Goal: Transaction & Acquisition: Purchase product/service

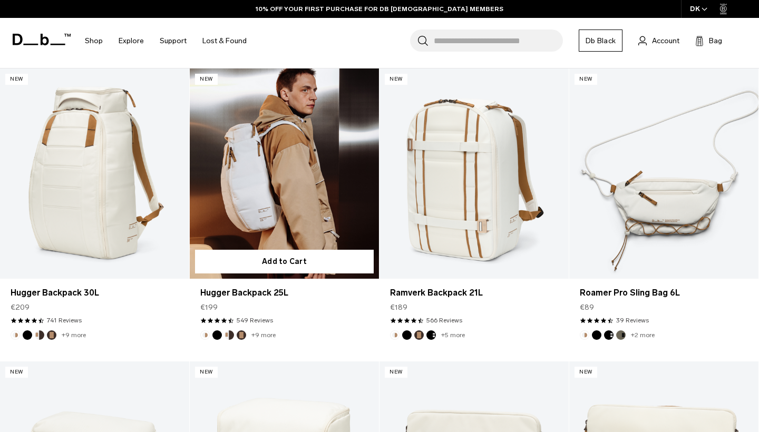
click at [262, 212] on link "Hugger Backpack 25L" at bounding box center [284, 173] width 189 height 210
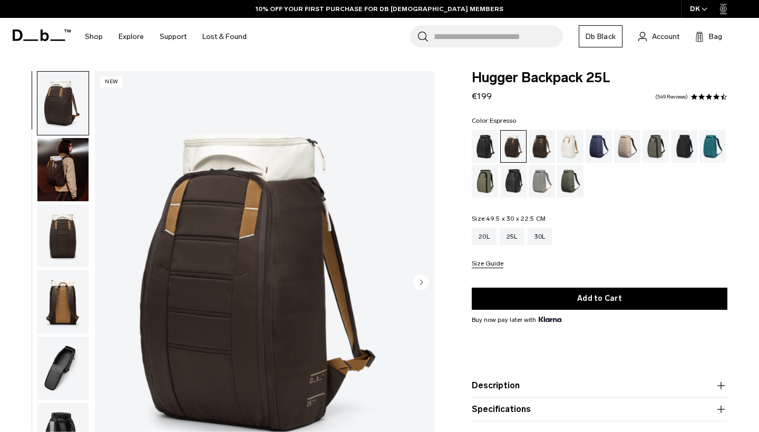
click at [540, 137] on div "Espresso" at bounding box center [541, 146] width 27 height 33
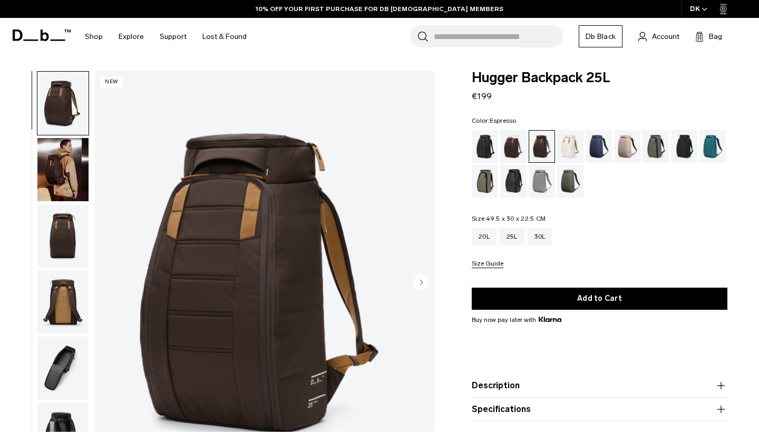
click at [421, 282] on icon "Next slide" at bounding box center [421, 282] width 3 height 5
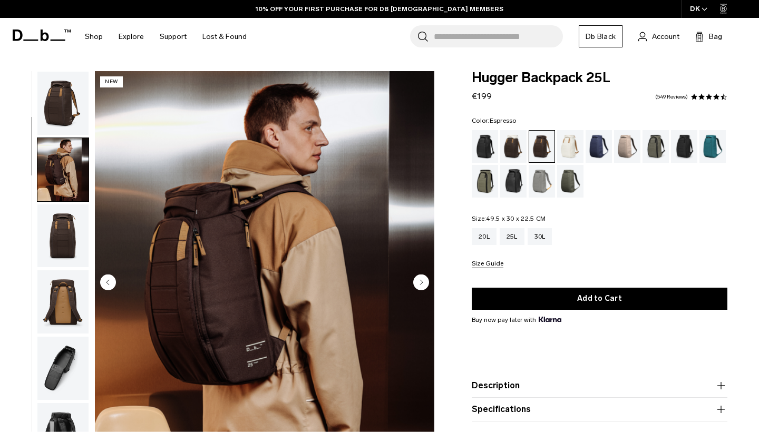
scroll to position [67, 0]
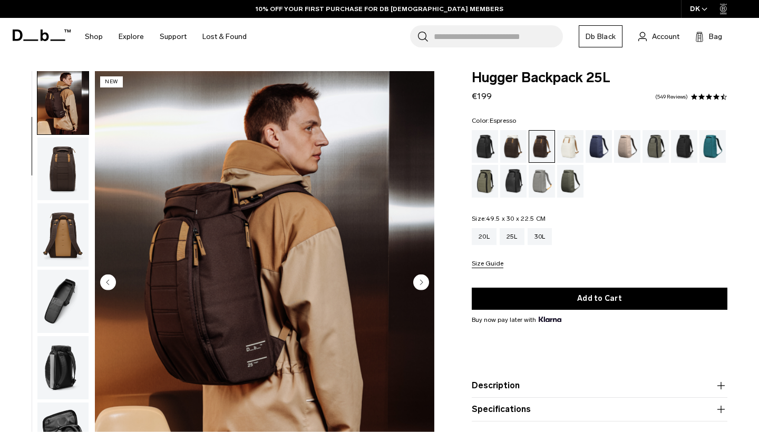
click at [421, 282] on icon "Next slide" at bounding box center [421, 282] width 3 height 5
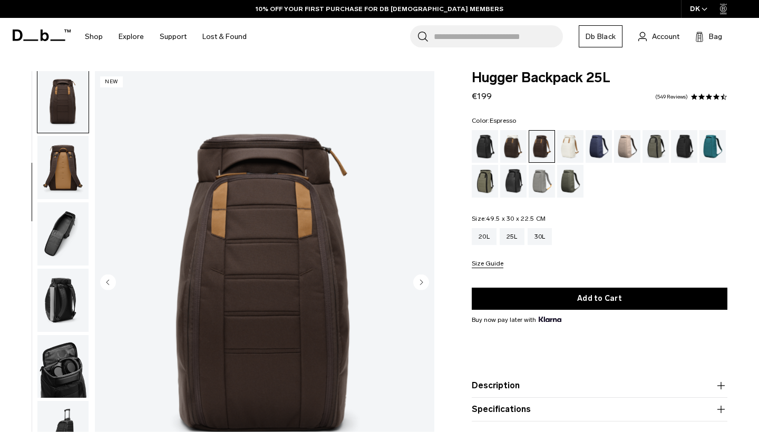
click at [421, 282] on icon "Next slide" at bounding box center [421, 282] width 3 height 5
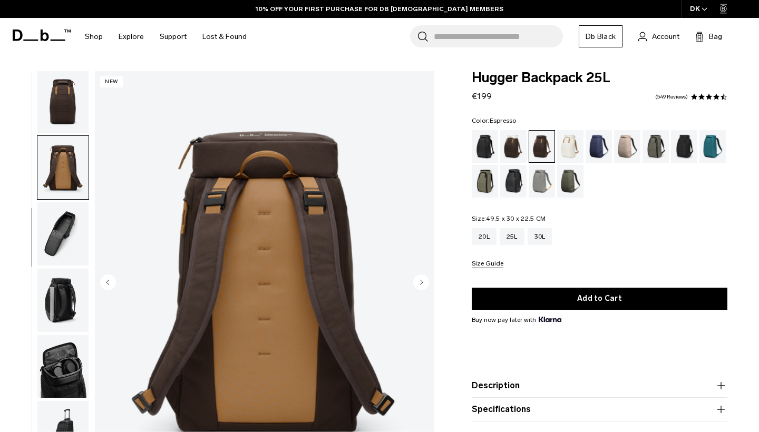
scroll to position [177, 0]
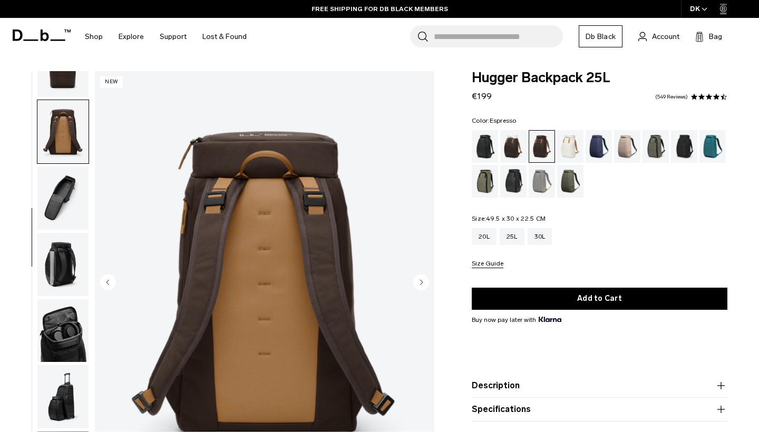
click at [416, 283] on circle "Next slide" at bounding box center [421, 282] width 16 height 16
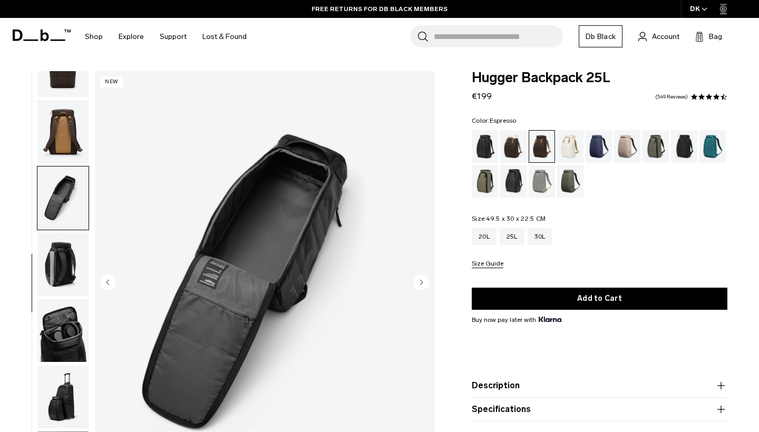
click at [80, 335] on img "button" at bounding box center [62, 330] width 51 height 63
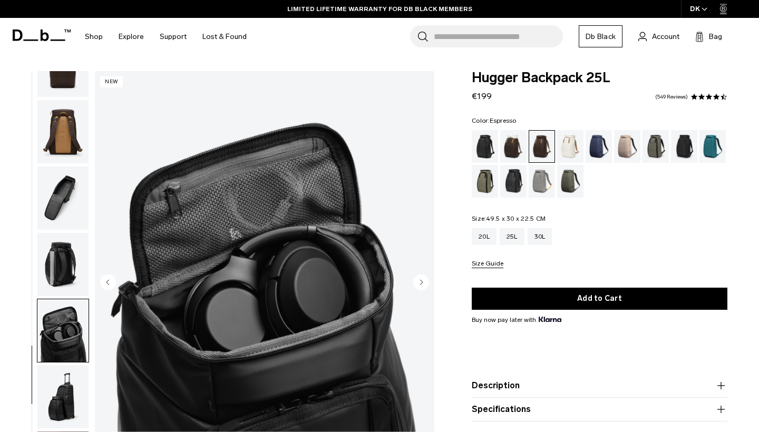
click at [420, 279] on circle "Next slide" at bounding box center [421, 282] width 16 height 16
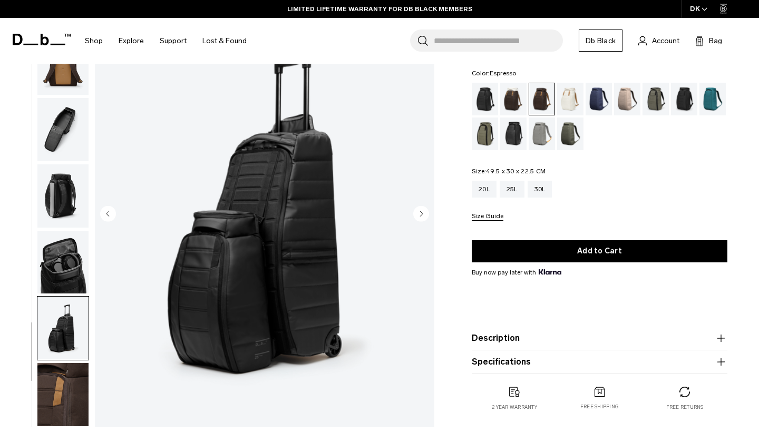
scroll to position [72, 0]
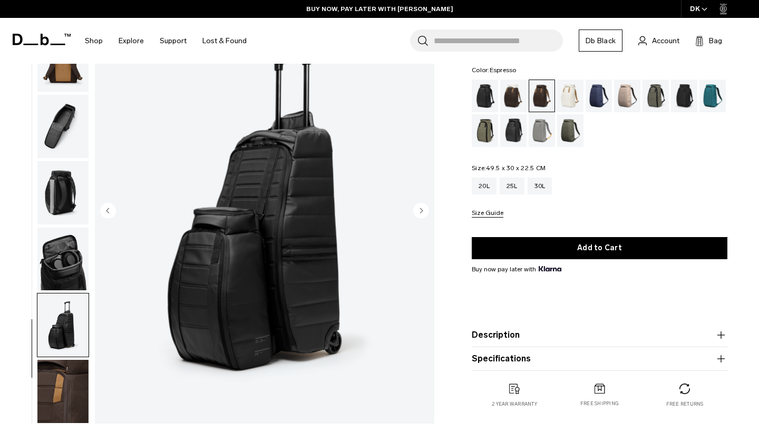
click at [420, 205] on circle "Next slide" at bounding box center [421, 210] width 16 height 16
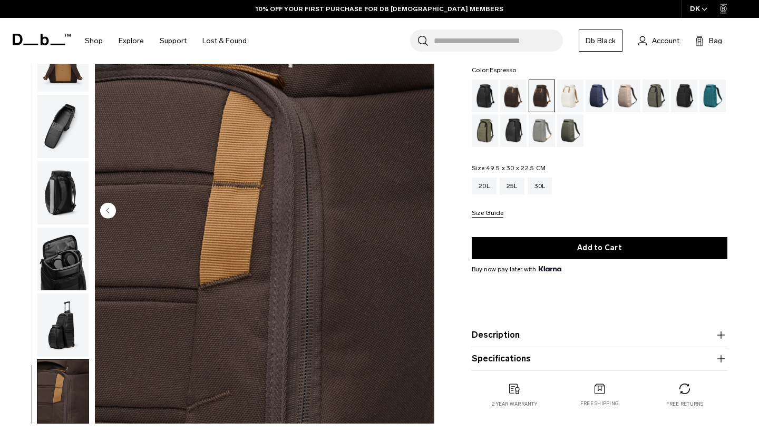
click at [420, 205] on img "9 / 9" at bounding box center [264, 211] width 339 height 424
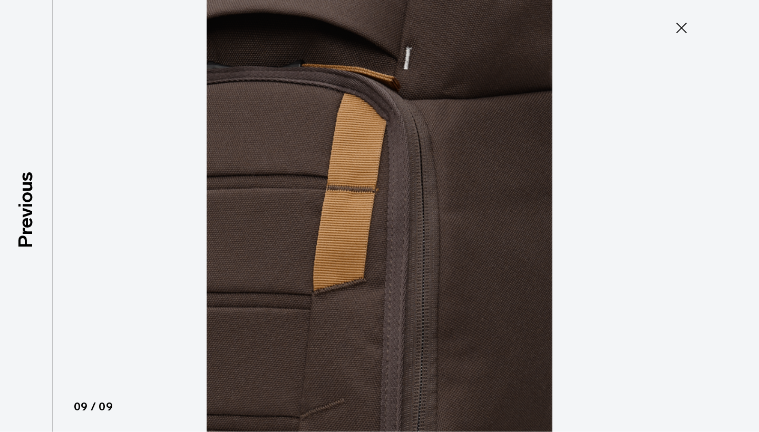
click at [674, 28] on icon at bounding box center [681, 27] width 17 height 17
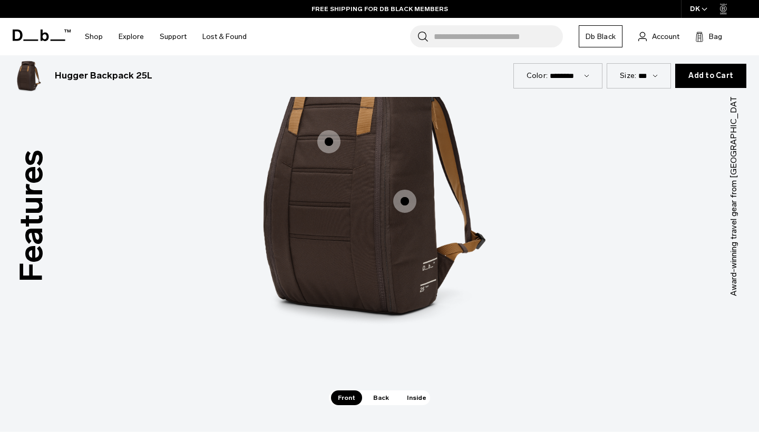
scroll to position [1354, 0]
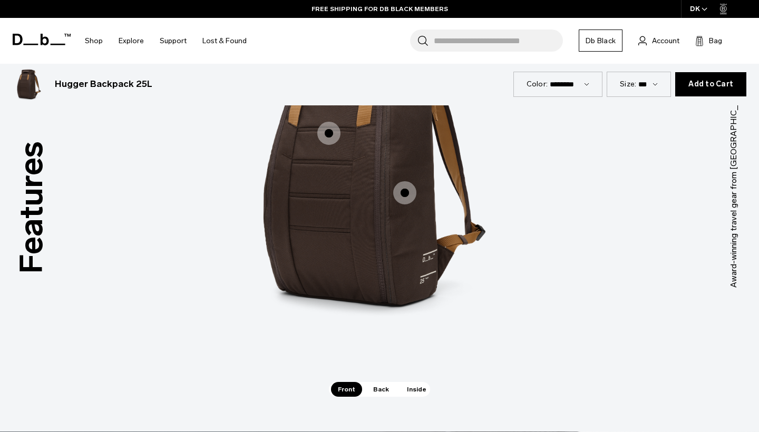
click at [409, 189] on span "1 / 3" at bounding box center [404, 192] width 23 height 23
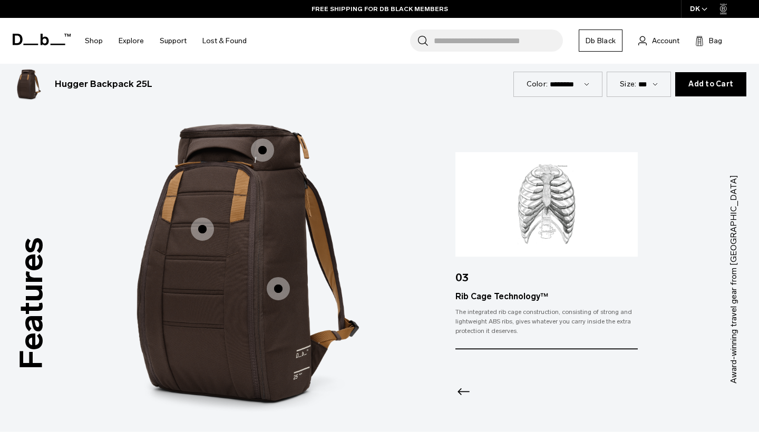
scroll to position [1252, 0]
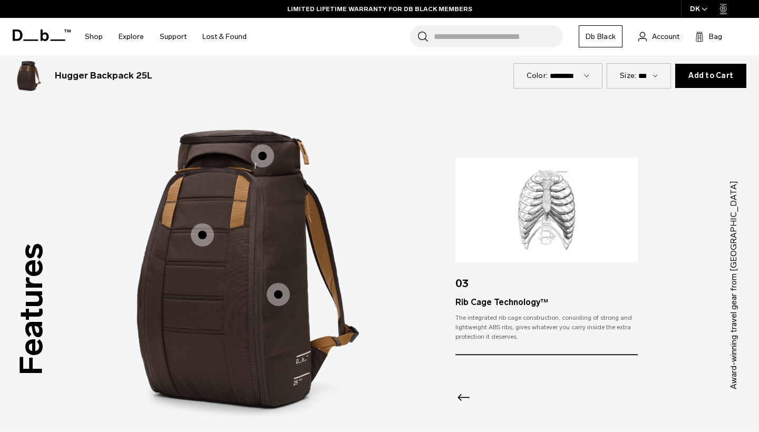
click at [260, 158] on span "1 / 3" at bounding box center [262, 155] width 23 height 23
click at [276, 293] on span "1 / 3" at bounding box center [278, 294] width 23 height 23
click at [261, 154] on span "1 / 3" at bounding box center [262, 155] width 23 height 23
click at [264, 156] on span "1 / 3" at bounding box center [262, 155] width 23 height 23
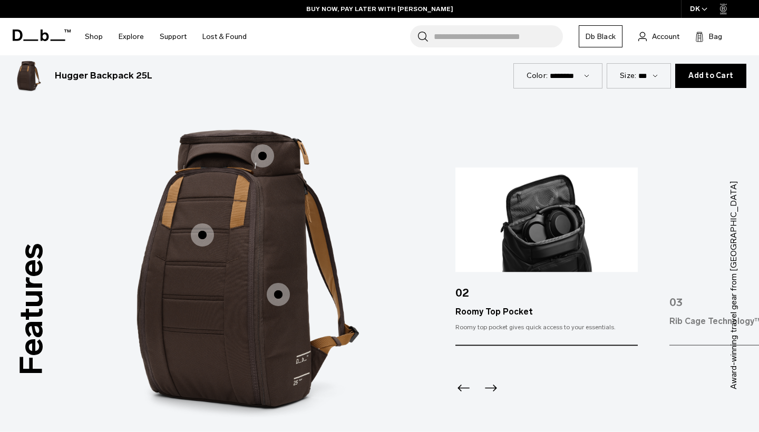
click at [264, 156] on span "1 / 3" at bounding box center [262, 155] width 23 height 23
click at [201, 236] on span "1 / 3" at bounding box center [202, 234] width 23 height 23
